Goal: Task Accomplishment & Management: Complete application form

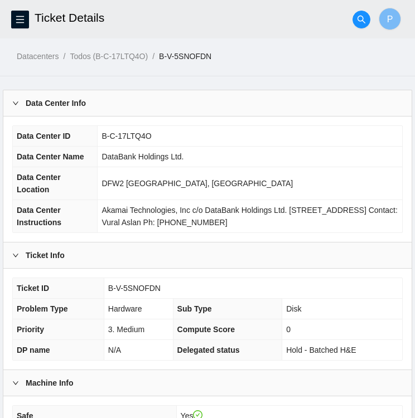
scroll to position [324, 0]
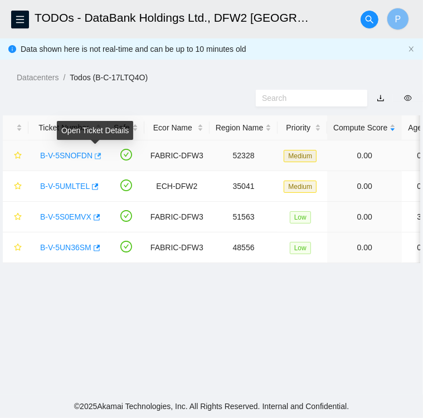
click at [95, 157] on icon "button" at bounding box center [97, 156] width 8 height 8
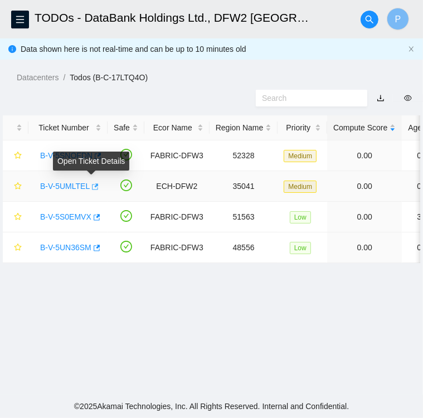
click at [90, 187] on icon "button" at bounding box center [94, 187] width 8 height 8
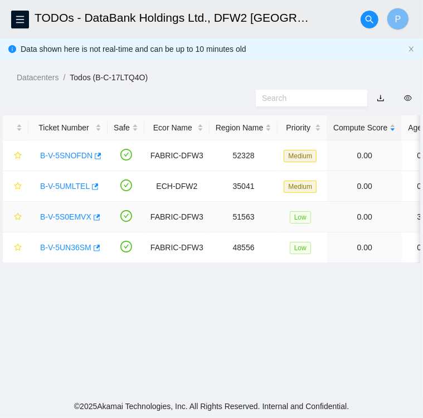
click at [100, 219] on td "B-V-5S0EMVX" at bounding box center [67, 217] width 79 height 31
click at [92, 216] on icon "button" at bounding box center [96, 218] width 8 height 8
click at [92, 246] on icon "button" at bounding box center [96, 248] width 8 height 8
click at [22, 17] on icon "menu" at bounding box center [20, 19] width 9 height 9
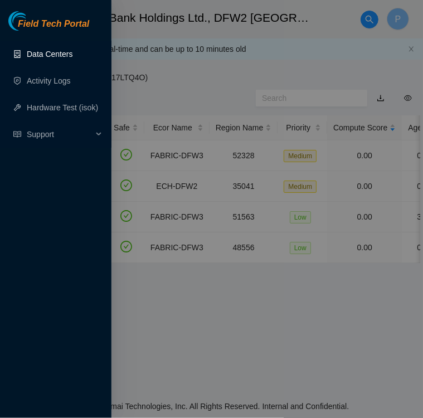
click at [58, 57] on link "Data Centers" at bounding box center [50, 54] width 46 height 9
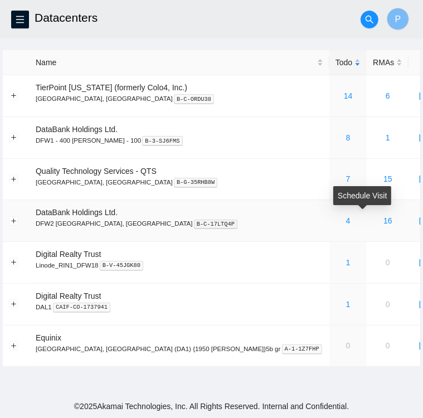
click at [420, 221] on icon "calendar" at bounding box center [424, 220] width 9 height 9
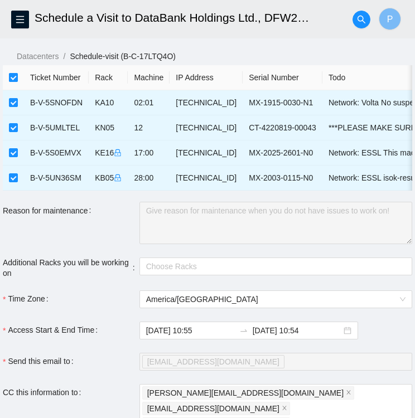
click at [13, 76] on input "checkbox" at bounding box center [13, 77] width 9 height 9
checkbox input "false"
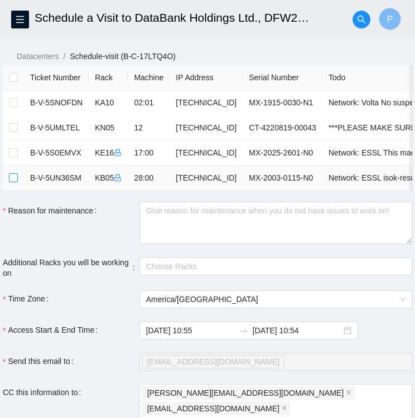
click at [12, 179] on input "checkbox" at bounding box center [13, 178] width 9 height 9
checkbox input "true"
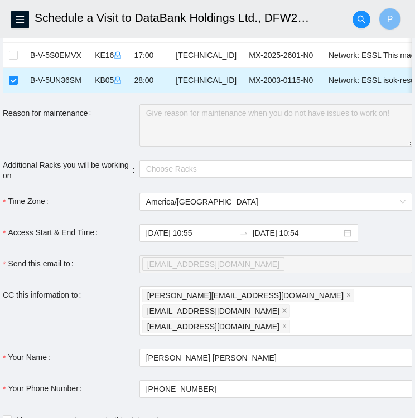
scroll to position [97, 0]
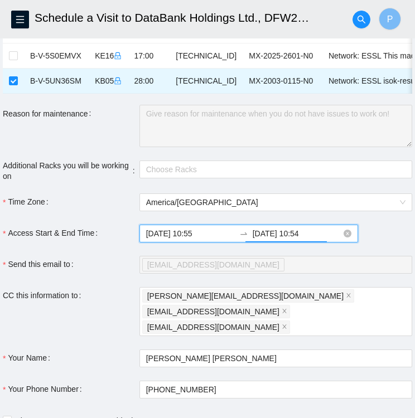
click at [293, 239] on input "2025-08-23 10:54" at bounding box center [297, 234] width 89 height 12
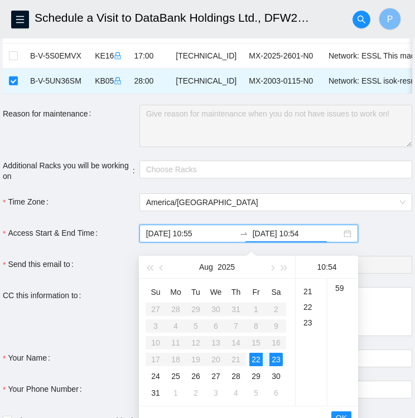
scroll to position [321, 0]
click at [312, 327] on div "23" at bounding box center [311, 325] width 31 height 16
type input "2025-08-22 23:54"
click at [254, 358] on div "22" at bounding box center [255, 359] width 13 height 13
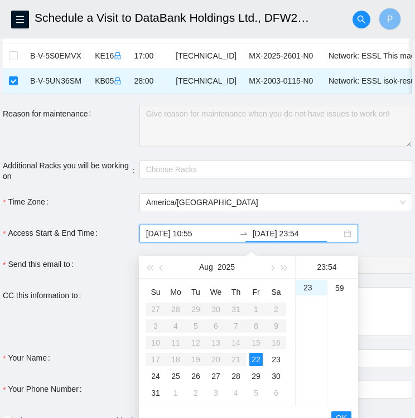
scroll to position [921, 0]
click at [339, 412] on span "OK" at bounding box center [341, 418] width 11 height 12
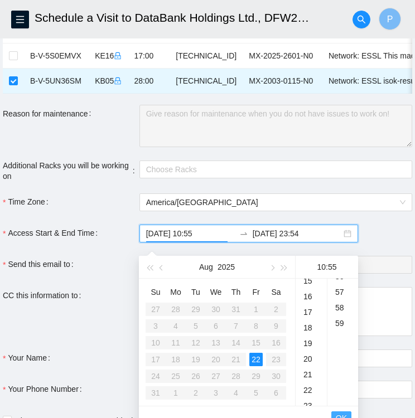
scroll to position [859, 0]
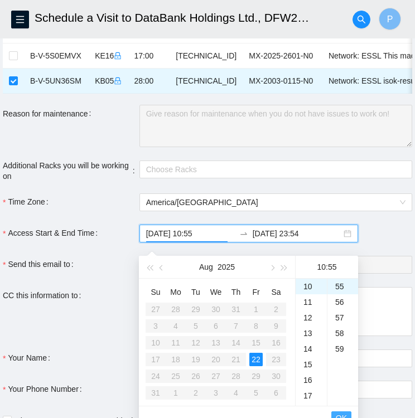
click at [339, 412] on span "OK" at bounding box center [341, 418] width 11 height 12
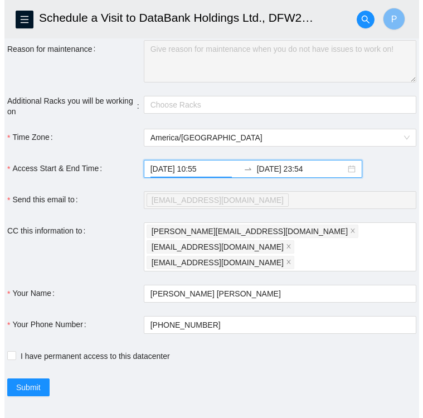
scroll to position [168, 0]
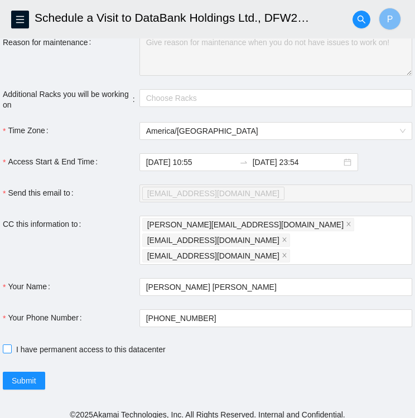
click at [11, 345] on span at bounding box center [7, 349] width 9 height 9
click at [11, 345] on input "I have permanent access to this datacenter" at bounding box center [7, 349] width 8 height 8
checkbox input "true"
click at [23, 375] on span "Submit" at bounding box center [24, 381] width 25 height 12
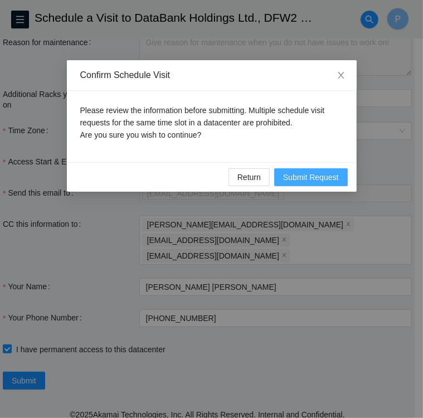
click at [334, 177] on span "Submit Request" at bounding box center [311, 177] width 56 height 12
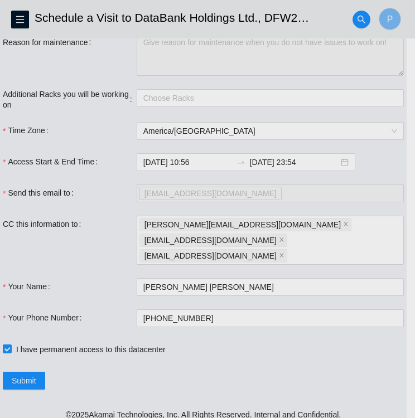
type input "2025-08-22 10:56"
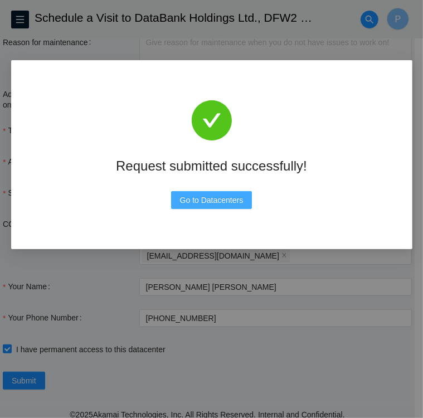
click at [215, 197] on span "Go to Datacenters" at bounding box center [212, 200] width 64 height 12
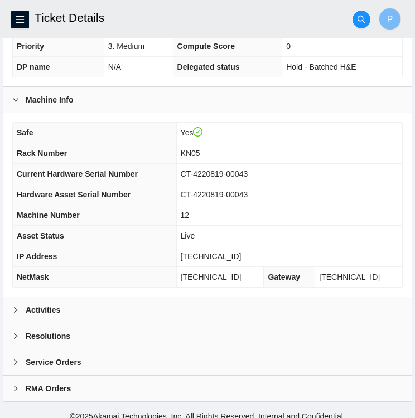
scroll to position [290, 0]
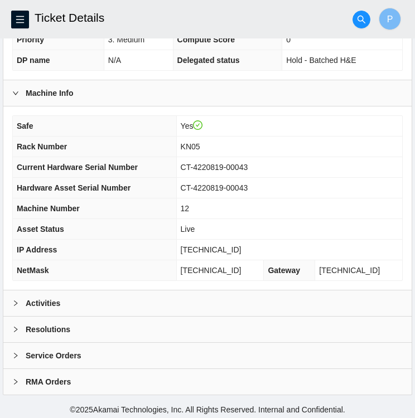
click at [16, 300] on icon "right" at bounding box center [15, 303] width 7 height 7
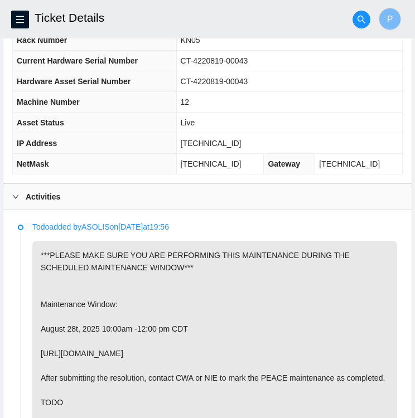
scroll to position [397, 0]
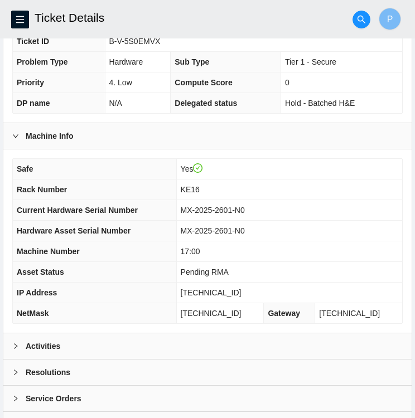
scroll to position [290, 0]
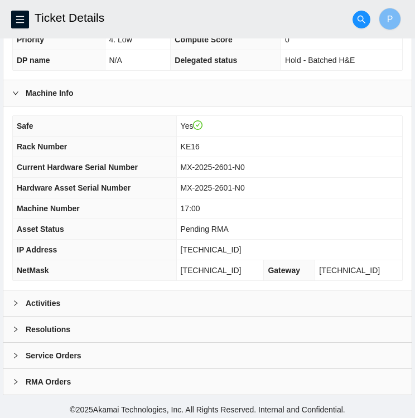
click at [17, 300] on icon "right" at bounding box center [15, 303] width 7 height 7
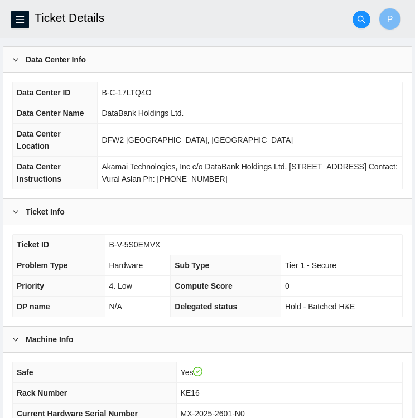
scroll to position [44, 0]
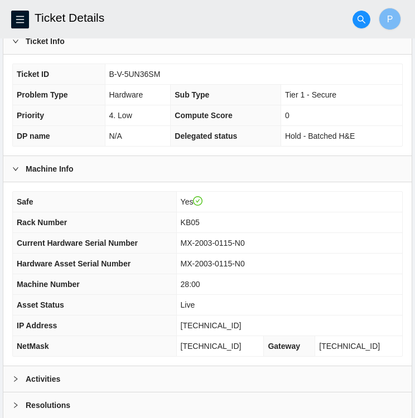
scroll to position [290, 0]
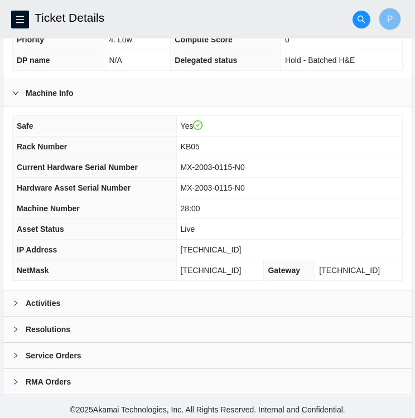
click at [16, 302] on icon "right" at bounding box center [15, 303] width 7 height 7
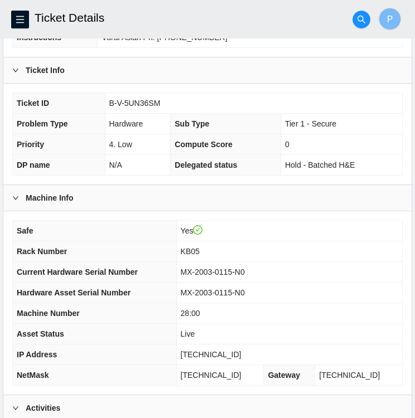
scroll to position [185, 0]
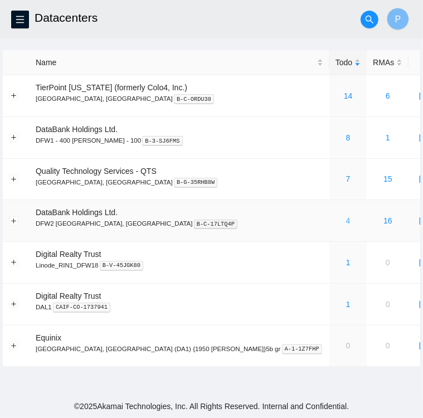
click at [346, 225] on link "4" at bounding box center [348, 220] width 4 height 9
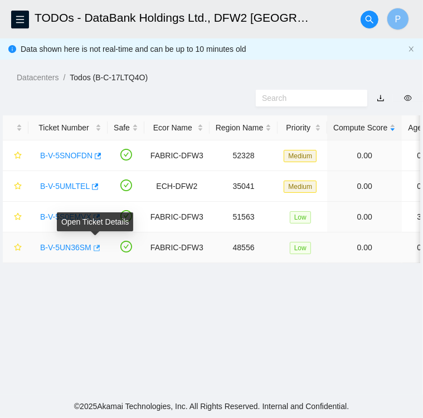
click at [94, 249] on icon "button" at bounding box center [97, 248] width 7 height 6
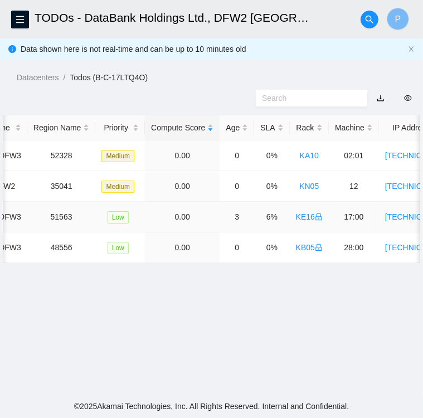
scroll to position [0, 182]
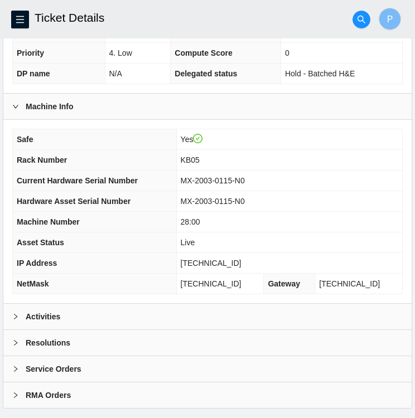
scroll to position [290, 0]
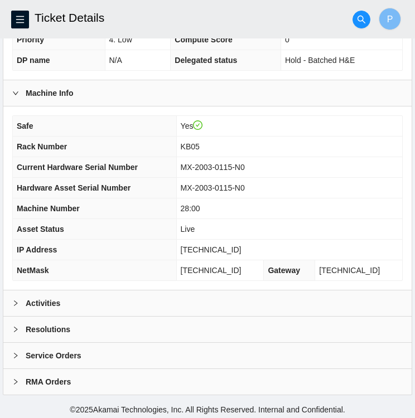
click at [35, 303] on b "Activities" at bounding box center [43, 303] width 35 height 12
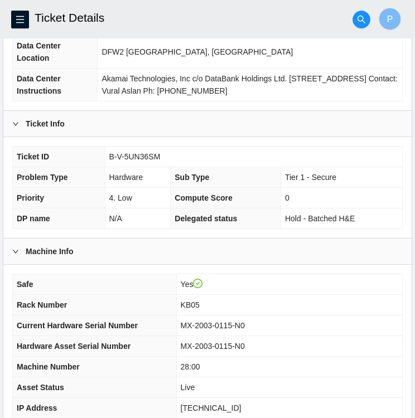
scroll to position [0, 0]
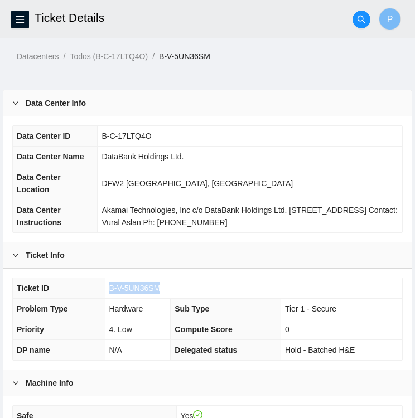
drag, startPoint x: 158, startPoint y: 284, endPoint x: 108, endPoint y: 284, distance: 50.2
click at [108, 284] on td "B-V-5UN36SM" at bounding box center [253, 288] width 297 height 21
copy span "B-V-5UN36SM"
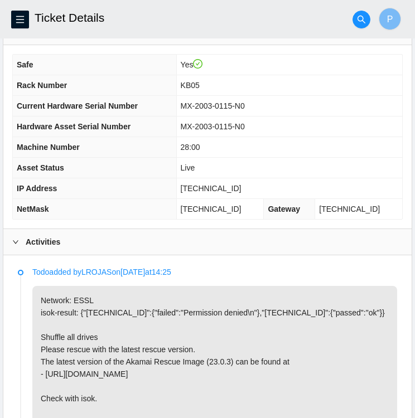
scroll to position [353, 0]
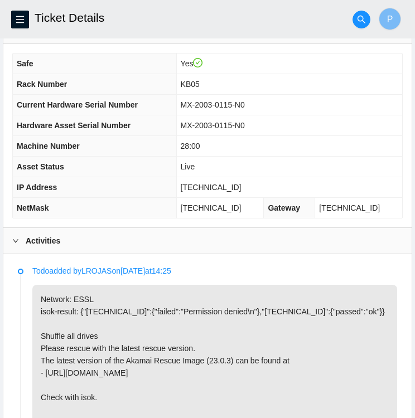
click at [338, 167] on td "Live" at bounding box center [289, 167] width 226 height 21
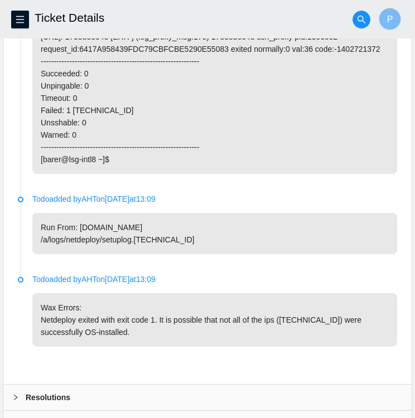
scroll to position [948, 0]
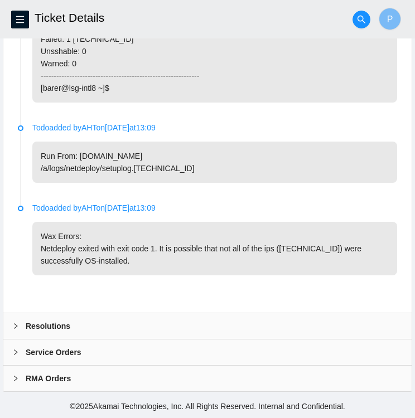
click at [17, 326] on icon "right" at bounding box center [15, 327] width 3 height 6
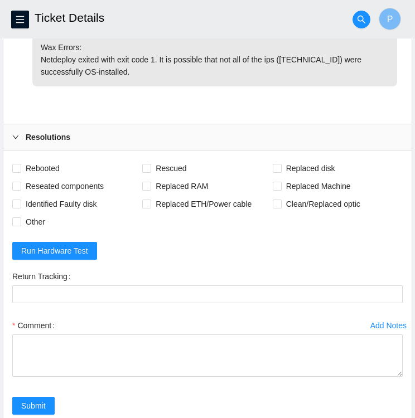
scroll to position [1160, 0]
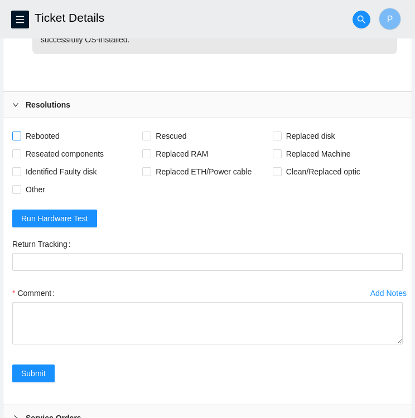
click at [16, 139] on input "Rebooted" at bounding box center [16, 136] width 8 height 8
checkbox input "true"
click at [146, 139] on input "Rescued" at bounding box center [146, 136] width 8 height 8
checkbox input "true"
click at [13, 157] on input "Reseated components" at bounding box center [16, 154] width 8 height 8
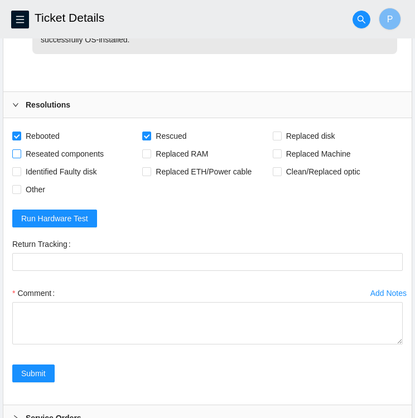
checkbox input "true"
click at [17, 193] on input "Other" at bounding box center [16, 189] width 8 height 8
checkbox input "true"
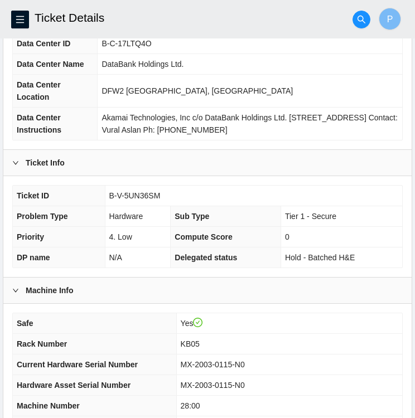
scroll to position [93, 0]
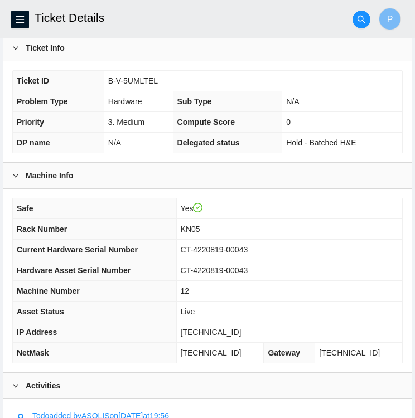
scroll to position [207, 0]
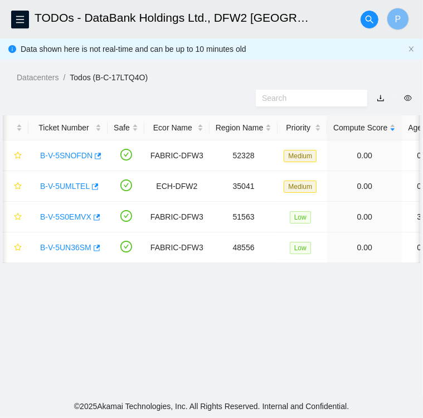
scroll to position [0, 182]
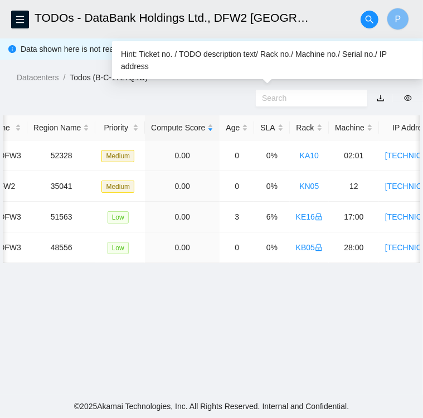
click at [296, 99] on input "text" at bounding box center [307, 98] width 90 height 12
paste input "B-V-5UIWXSE"
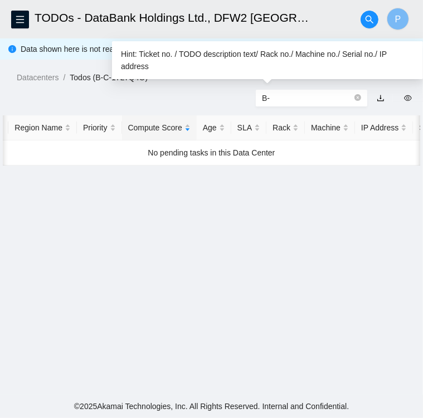
type input "B"
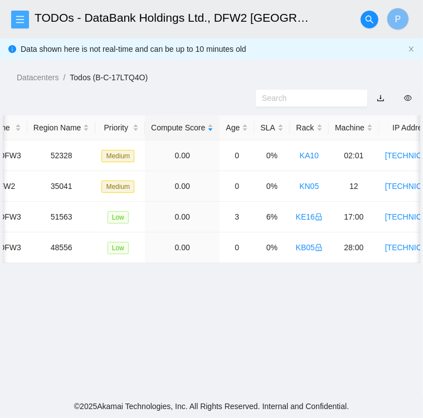
click at [20, 12] on button "button" at bounding box center [20, 20] width 18 height 18
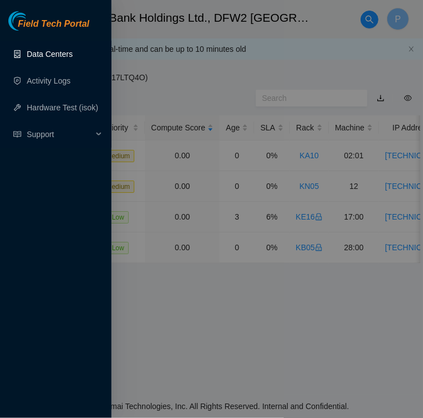
click at [35, 51] on link "Data Centers" at bounding box center [50, 54] width 46 height 9
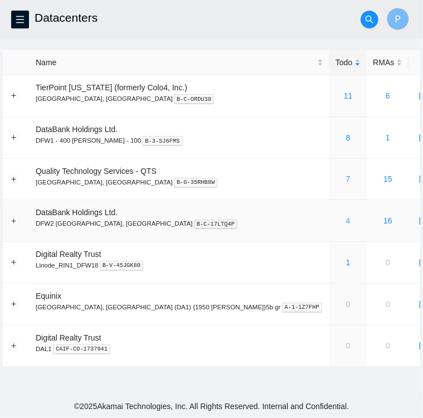
click at [346, 219] on link "4" at bounding box center [348, 220] width 4 height 9
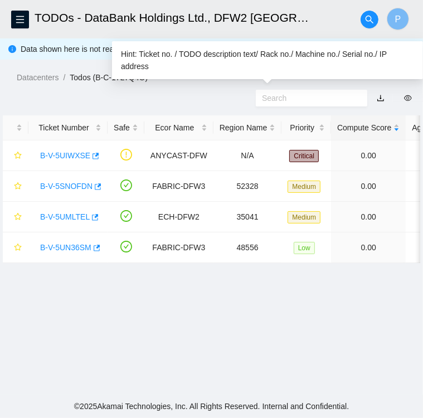
click at [295, 95] on input "text" at bounding box center [307, 98] width 90 height 12
paste input "B-V-5UIWXSE"
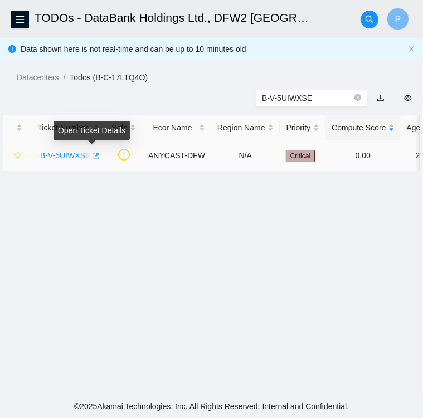
type input "B-V-5UIWXSE"
click at [91, 155] on icon "button" at bounding box center [95, 156] width 8 height 8
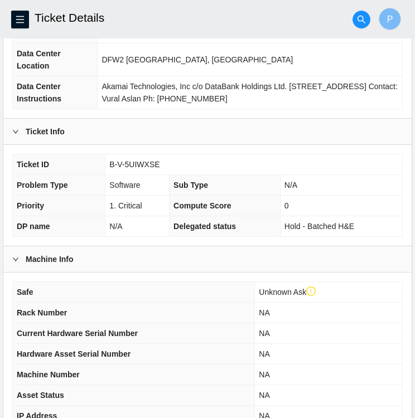
scroll to position [311, 0]
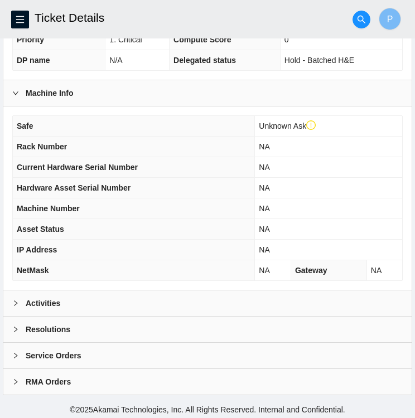
click at [21, 298] on div at bounding box center [18, 303] width 13 height 12
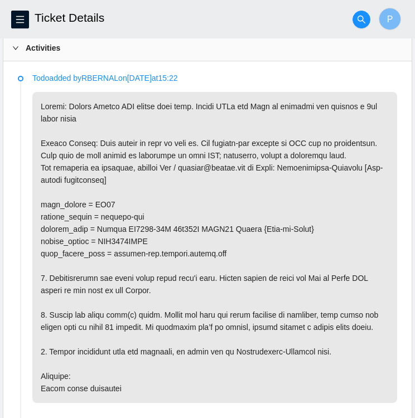
scroll to position [568, 0]
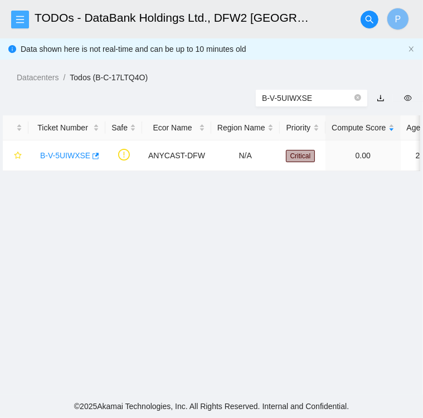
click at [17, 22] on icon "menu" at bounding box center [20, 19] width 8 height 7
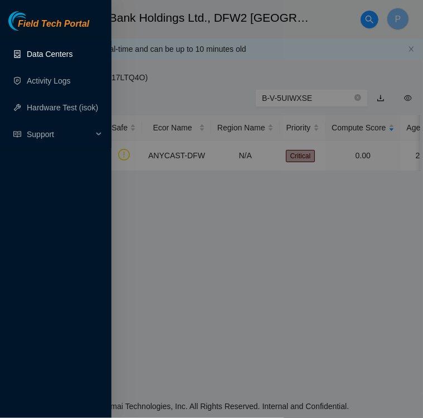
click at [40, 57] on link "Data Centers" at bounding box center [50, 54] width 46 height 9
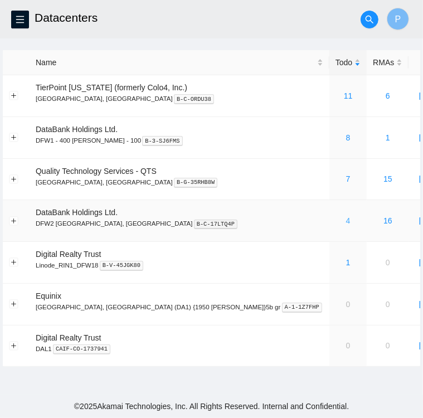
click at [346, 216] on link "4" at bounding box center [348, 220] width 4 height 9
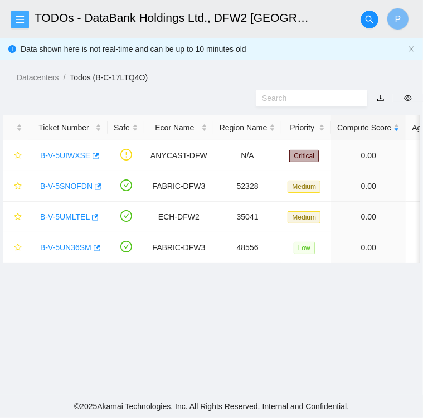
click at [18, 17] on icon "menu" at bounding box center [20, 19] width 9 height 9
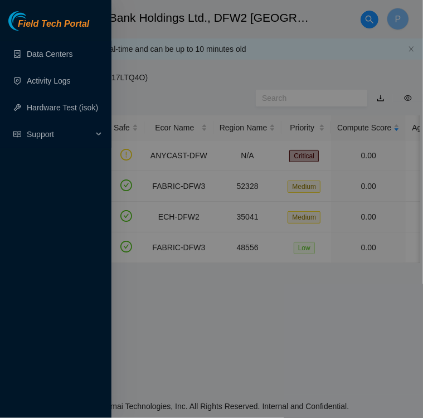
click at [179, 76] on div at bounding box center [211, 209] width 423 height 418
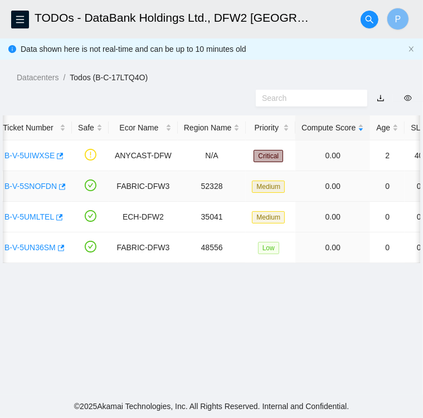
scroll to position [0, 36]
click at [36, 250] on link "B-V-5UN36SM" at bounding box center [29, 247] width 51 height 9
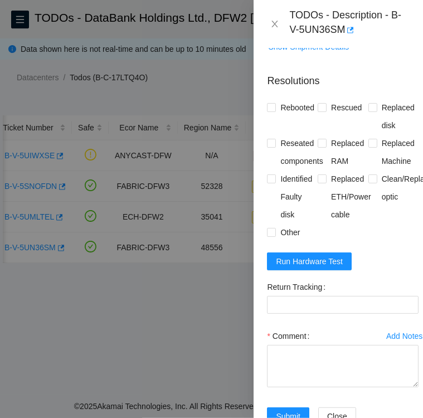
scroll to position [558, 0]
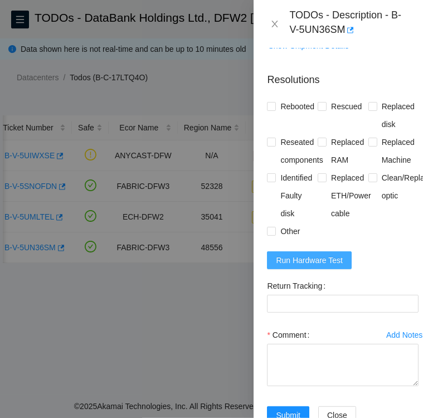
click at [305, 267] on span "Run Hardware Test" at bounding box center [309, 260] width 67 height 12
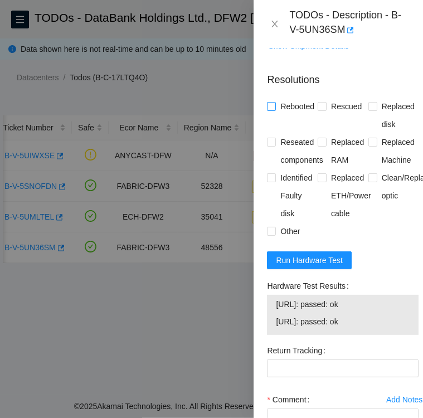
click at [290, 115] on span "Rebooted" at bounding box center [297, 107] width 43 height 18
click at [275, 110] on input "Rebooted" at bounding box center [271, 106] width 8 height 8
checkbox input "true"
click at [322, 110] on input "Rescued" at bounding box center [322, 106] width 8 height 8
checkbox input "true"
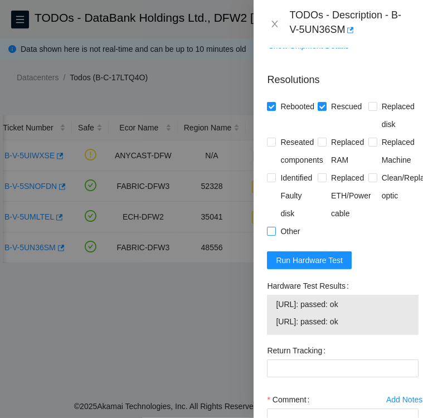
click at [271, 235] on input "Other" at bounding box center [271, 231] width 8 height 8
checkbox input "true"
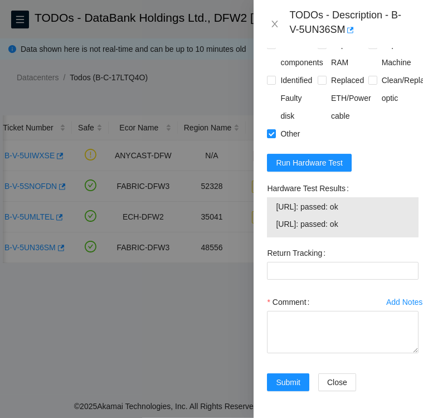
scroll to position [708, 0]
click at [295, 311] on textarea "Comment" at bounding box center [343, 332] width 152 height 42
type textarea "F"
type textarea "p"
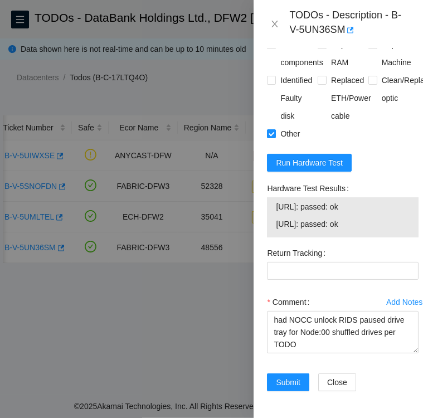
drag, startPoint x: 276, startPoint y: 188, endPoint x: 354, endPoint y: 206, distance: 79.6
click at [354, 206] on tbody "23.63.30.58: passed: ok 23.63.30.59: passed: ok" at bounding box center [343, 217] width 135 height 35
drag, startPoint x: 354, startPoint y: 206, endPoint x: 270, endPoint y: 168, distance: 91.9
click at [270, 180] on label "Hardware Test Results" at bounding box center [310, 189] width 86 height 18
drag, startPoint x: 266, startPoint y: 172, endPoint x: 362, endPoint y: 208, distance: 102.4
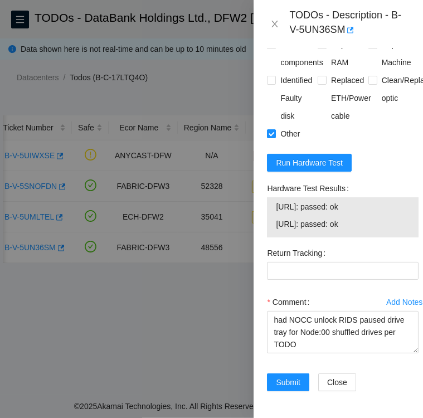
click at [362, 208] on div "Hardware Test Results 23.63.30.58: passed: ok 23.63.30.59: passed: ok" at bounding box center [343, 212] width 161 height 65
copy div "Hardware Test Results 23.63.30.58: passed: ok 23.63.30.59: passed: ok"
click at [314, 327] on textarea "had NOCC unlock RIDS paused drive tray for Node:00 shuffled drives per TODO" at bounding box center [343, 332] width 152 height 42
paste textarea "Hardware Test Results 23.63.30.58: passed: ok 23.63.30.59: passed: ok"
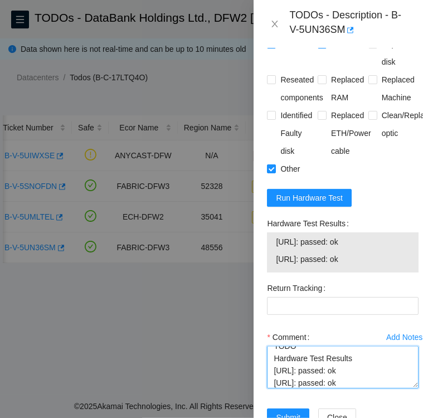
scroll to position [621, 0]
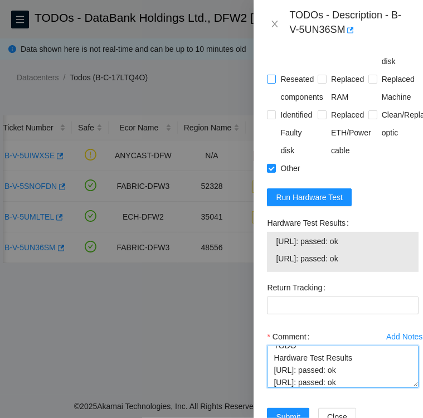
type textarea "had NOCC unlock RIDS paused drive tray for Node:00 shuffled drives per TODO Har…"
click at [273, 83] on input "Reseated components" at bounding box center [271, 79] width 8 height 8
checkbox input "true"
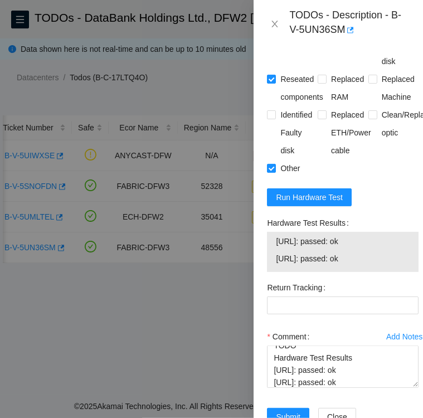
scroll to position [708, 0]
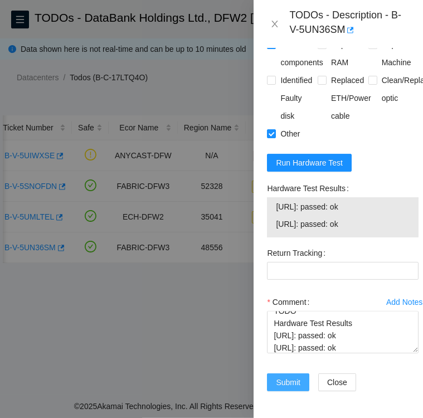
click at [292, 377] on span "Submit" at bounding box center [288, 383] width 25 height 12
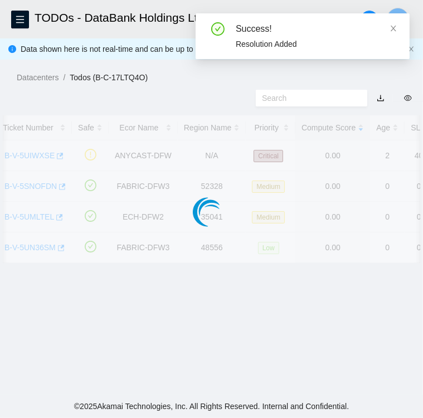
scroll to position [288, 0]
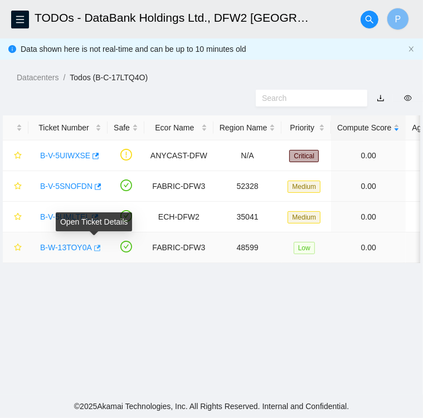
click at [94, 248] on icon "button" at bounding box center [97, 248] width 8 height 8
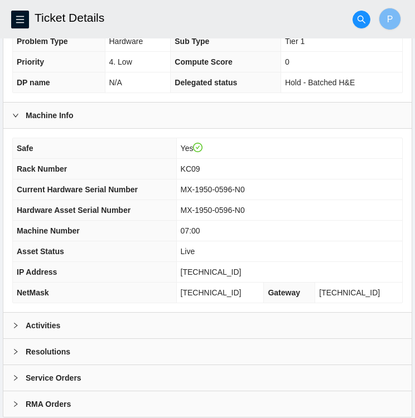
scroll to position [290, 0]
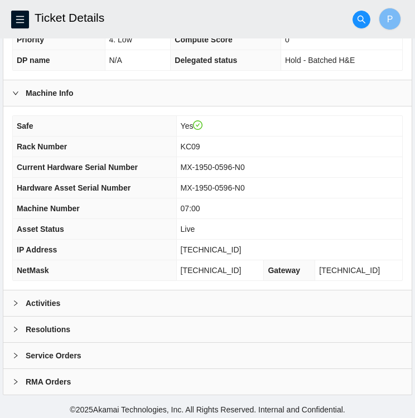
click at [13, 300] on icon "right" at bounding box center [15, 303] width 7 height 7
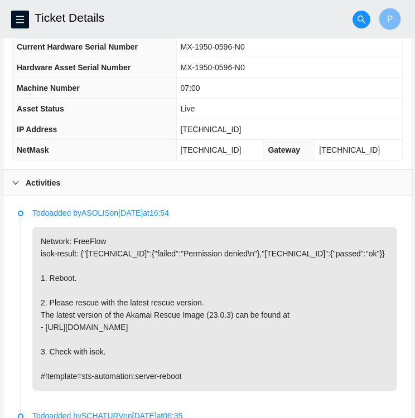
scroll to position [412, 0]
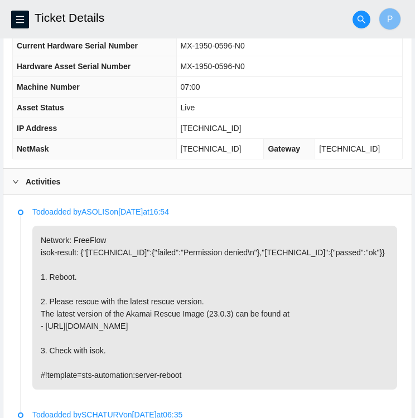
click at [257, 277] on p "Network: FreeFlow isok-result: {"[TECHNICAL_ID]":{"failed":"Permission denied\n…" at bounding box center [214, 308] width 365 height 164
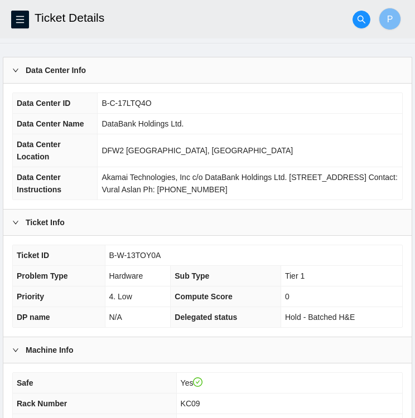
scroll to position [0, 0]
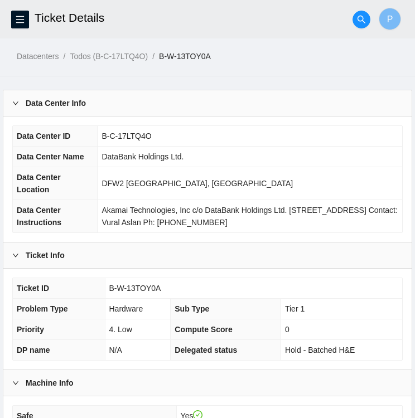
click at [166, 288] on td "B-W-13TOY0A" at bounding box center [253, 288] width 297 height 21
drag, startPoint x: 157, startPoint y: 285, endPoint x: 111, endPoint y: 281, distance: 46.5
click at [111, 281] on td "B-W-13TOY0A" at bounding box center [253, 288] width 297 height 21
copy span "B-W-13TOY0A"
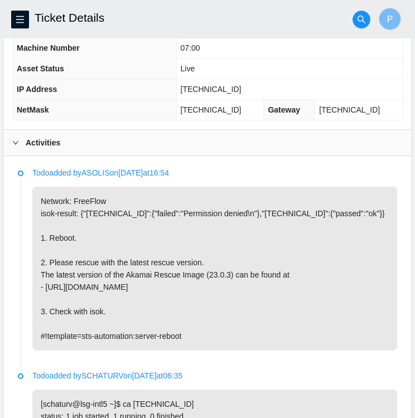
scroll to position [452, 0]
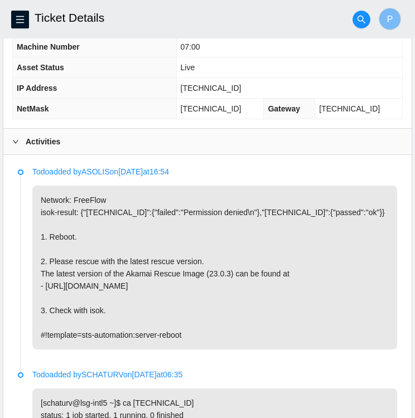
click at [384, 330] on p "Network: FreeFlow isok-result: {"23.61.206.208":{"failed":"Permission denied\n"…" at bounding box center [214, 268] width 365 height 164
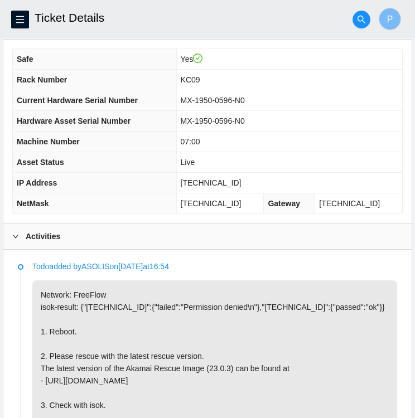
scroll to position [358, 0]
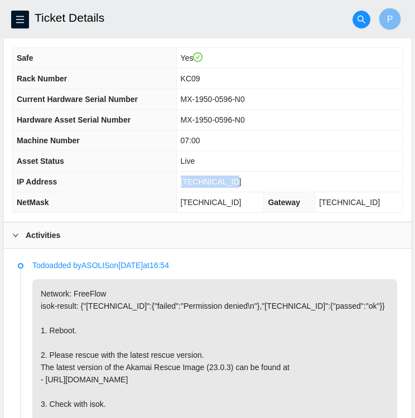
drag, startPoint x: 237, startPoint y: 177, endPoint x: 192, endPoint y: 175, distance: 45.2
click at [192, 177] on span "[TECHNICAL_ID]" at bounding box center [211, 181] width 61 height 9
copy span "[TECHNICAL_ID]"
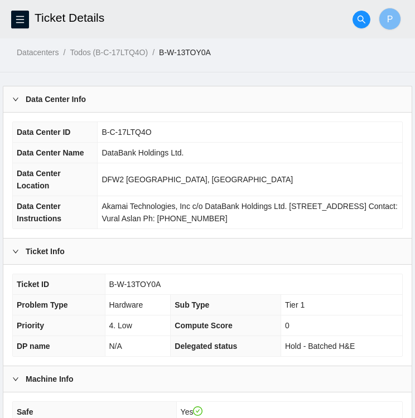
scroll to position [0, 0]
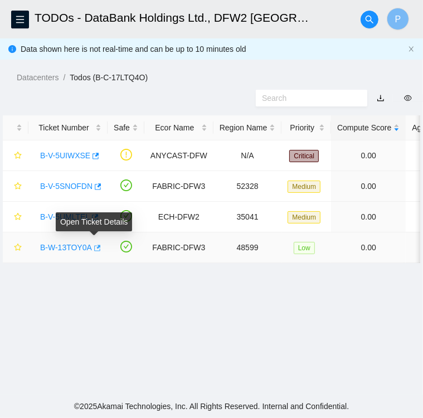
click at [94, 248] on icon "button" at bounding box center [97, 248] width 8 height 8
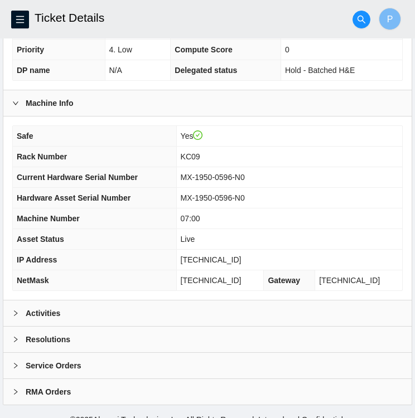
scroll to position [290, 0]
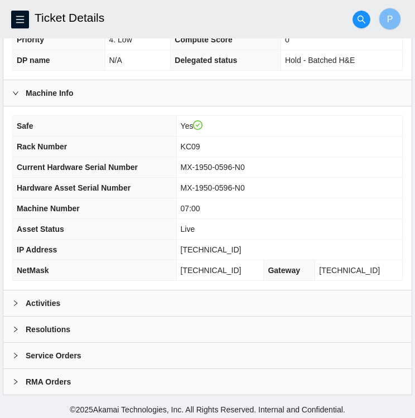
click at [16, 300] on icon "right" at bounding box center [15, 303] width 7 height 7
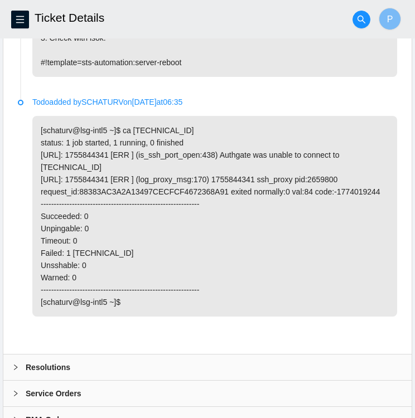
scroll to position [774, 0]
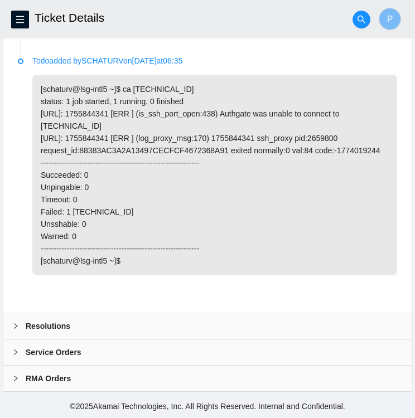
click at [17, 325] on icon "right" at bounding box center [15, 326] width 7 height 7
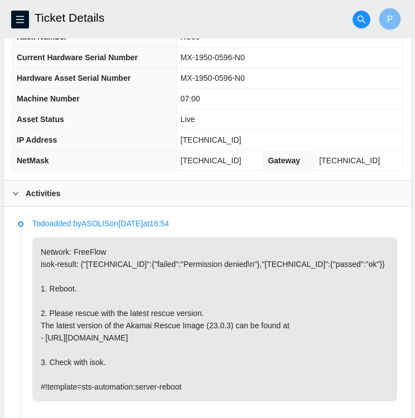
scroll to position [401, 0]
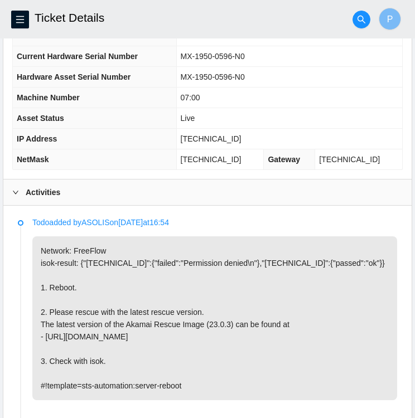
click at [327, 109] on td "Live" at bounding box center [289, 118] width 226 height 21
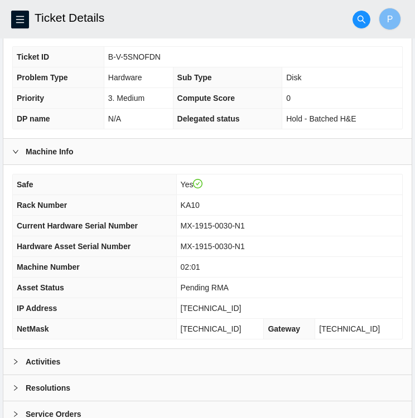
scroll to position [232, 0]
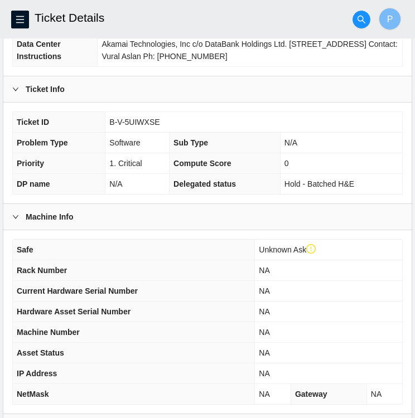
scroll to position [187, 0]
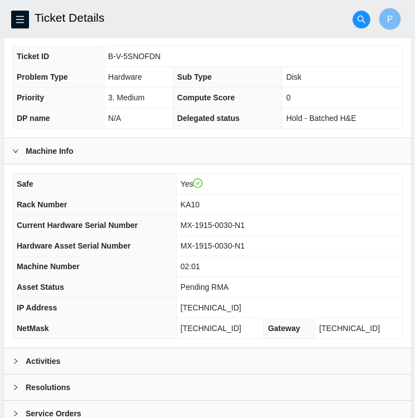
scroll to position [290, 0]
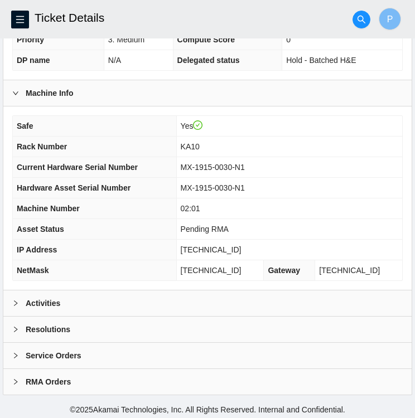
click at [17, 301] on icon "right" at bounding box center [15, 304] width 3 height 6
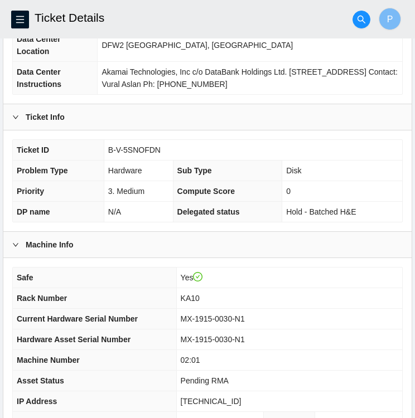
scroll to position [0, 0]
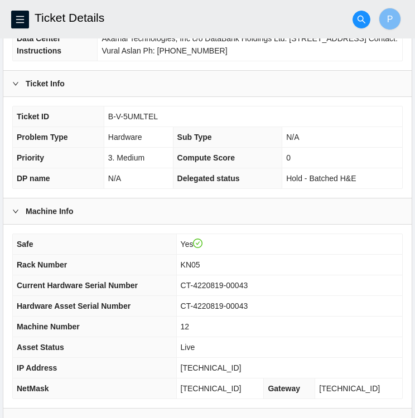
scroll to position [160, 0]
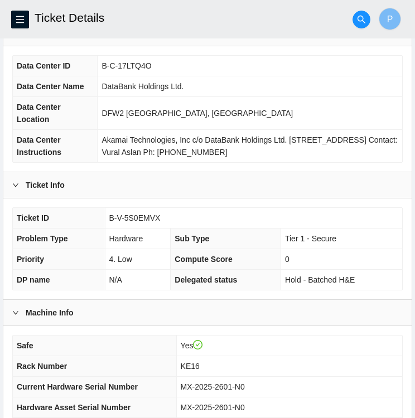
scroll to position [67, 0]
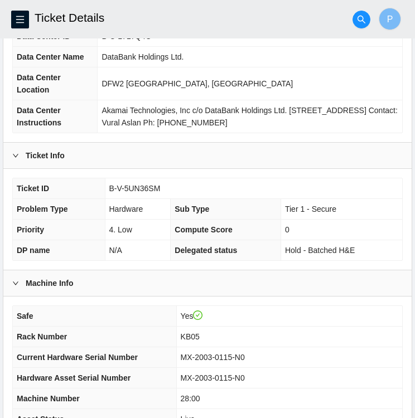
scroll to position [95, 0]
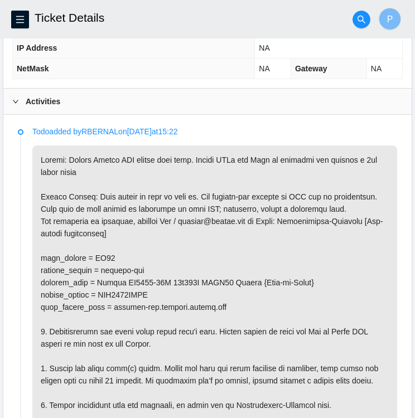
scroll to position [517, 0]
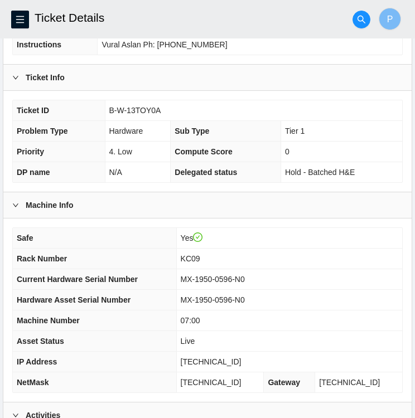
scroll to position [174, 0]
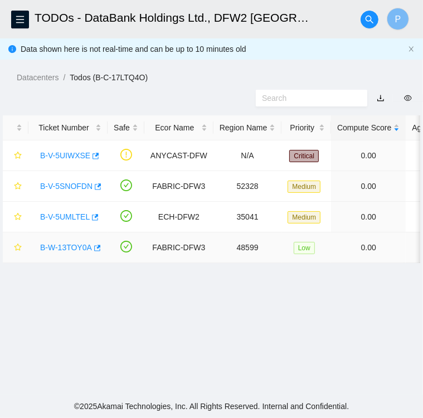
click at [60, 247] on link "B-W-13TOY0A" at bounding box center [66, 247] width 52 height 9
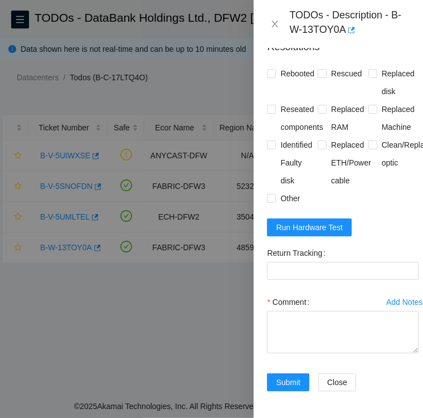
scroll to position [631, 0]
click at [308, 221] on span "Run Hardware Test" at bounding box center [309, 227] width 67 height 12
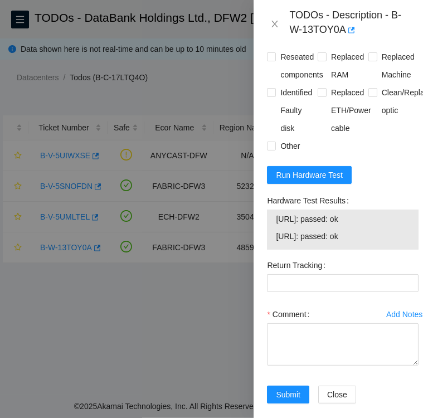
click at [272, 25] on input "Rebooted" at bounding box center [271, 21] width 8 height 8
checkbox input "true"
click at [322, 25] on input "Rescued" at bounding box center [322, 21] width 8 height 8
checkbox input "true"
click at [270, 150] on input "Other" at bounding box center [271, 146] width 8 height 8
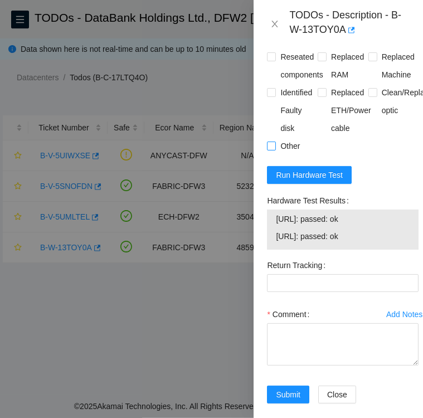
checkbox input "true"
drag, startPoint x: 268, startPoint y: 235, endPoint x: 367, endPoint y: 274, distance: 106.7
click at [367, 250] on div "Hardware Test Results 23.61.206.208: passed: ok 23.61.206.209: passed: ok" at bounding box center [343, 221] width 152 height 58
copy div "Hardware Test Results 23.61.206.208: passed: ok 23.61.206.209: passed: ok"
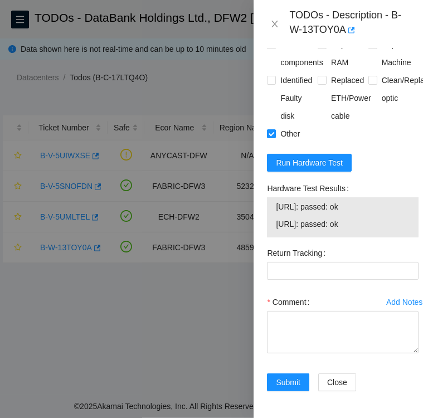
scroll to position [696, 0]
click at [301, 311] on textarea "Comment" at bounding box center [343, 332] width 152 height 42
paste textarea "Hardware Test Results 23.61.206.208: passed: ok 23.61.206.209: passed: ok"
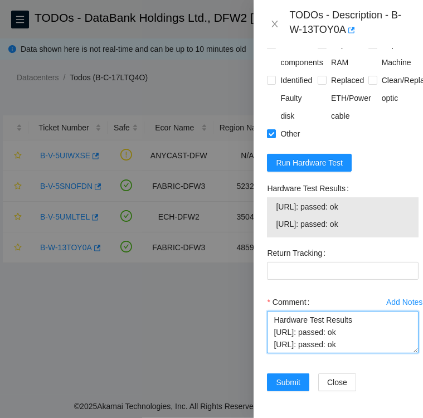
click at [272, 311] on textarea "Hardware Test Results 23.61.206.208: passed: ok 23.61.206.209: passed: ok" at bounding box center [343, 332] width 152 height 42
type textarea "Rebooted and successfully rescued machine with latest rescue software Hardware …"
drag, startPoint x: 364, startPoint y: 317, endPoint x: 274, endPoint y: 312, distance: 89.4
click at [274, 312] on textarea "Rebooted and successfully rescued machine with latest rescue software Hardware …" at bounding box center [343, 332] width 152 height 42
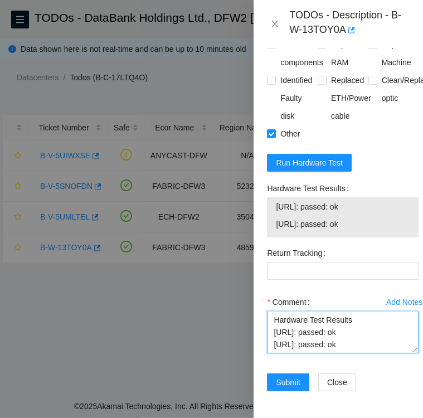
drag, startPoint x: 360, startPoint y: 330, endPoint x: 275, endPoint y: 326, distance: 85.5
click at [275, 326] on textarea "Rebooted and successfully rescued machine with latest rescue software Hardware …" at bounding box center [343, 332] width 152 height 42
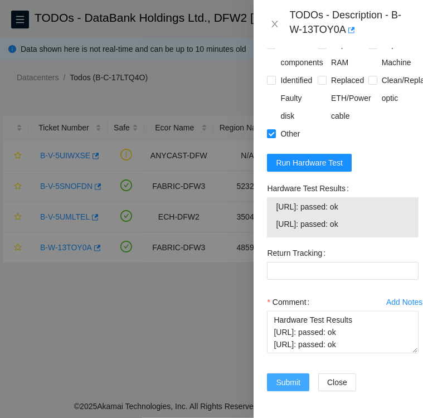
click at [286, 377] on span "Submit" at bounding box center [288, 383] width 25 height 12
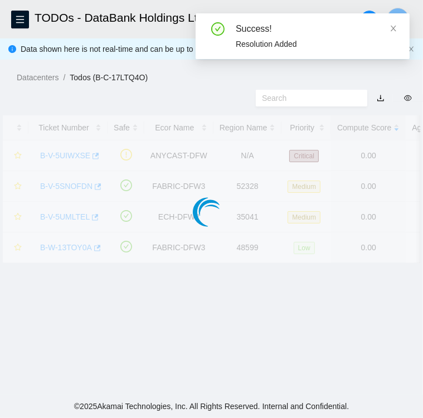
scroll to position [288, 0]
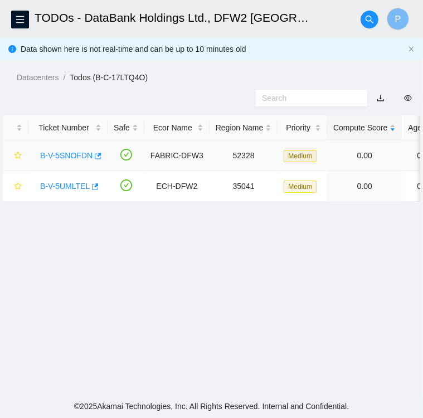
click at [58, 157] on link "B-V-5SNOFDN" at bounding box center [66, 155] width 52 height 9
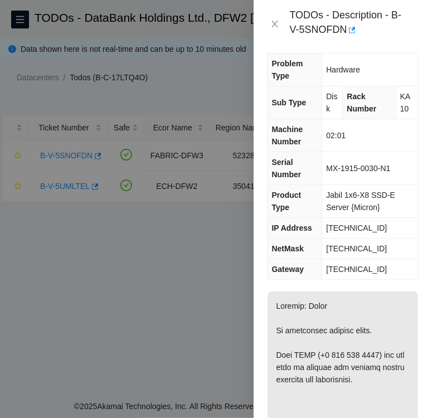
scroll to position [0, 0]
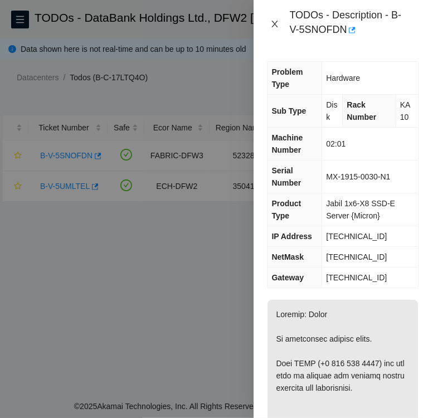
click at [278, 27] on icon "close" at bounding box center [275, 24] width 9 height 9
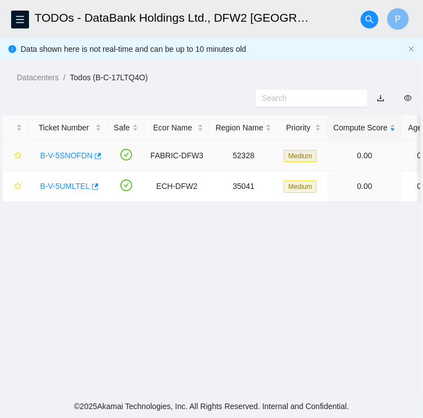
click at [68, 156] on link "B-V-5SNOFDN" at bounding box center [66, 155] width 52 height 9
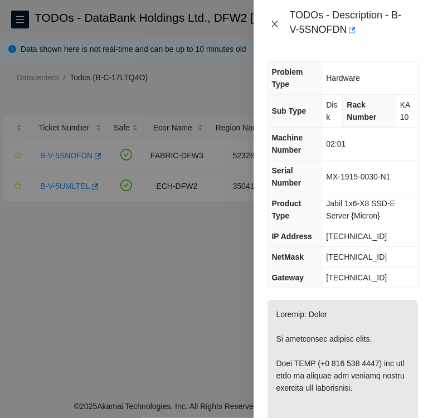
click at [275, 23] on icon "close" at bounding box center [275, 24] width 9 height 9
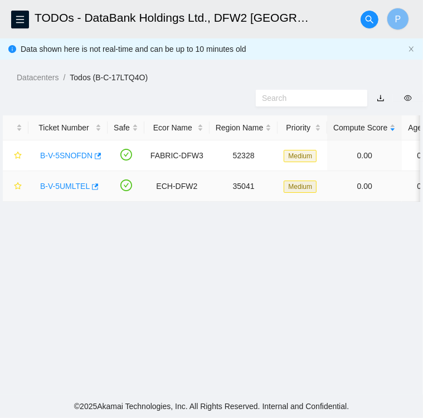
click at [70, 187] on link "B-V-5UMLTEL" at bounding box center [65, 186] width 50 height 9
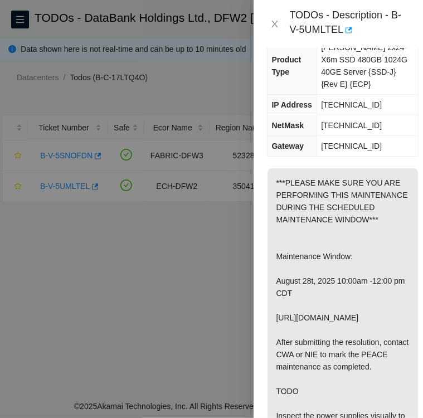
scroll to position [158, 0]
